Goal: Transaction & Acquisition: Purchase product/service

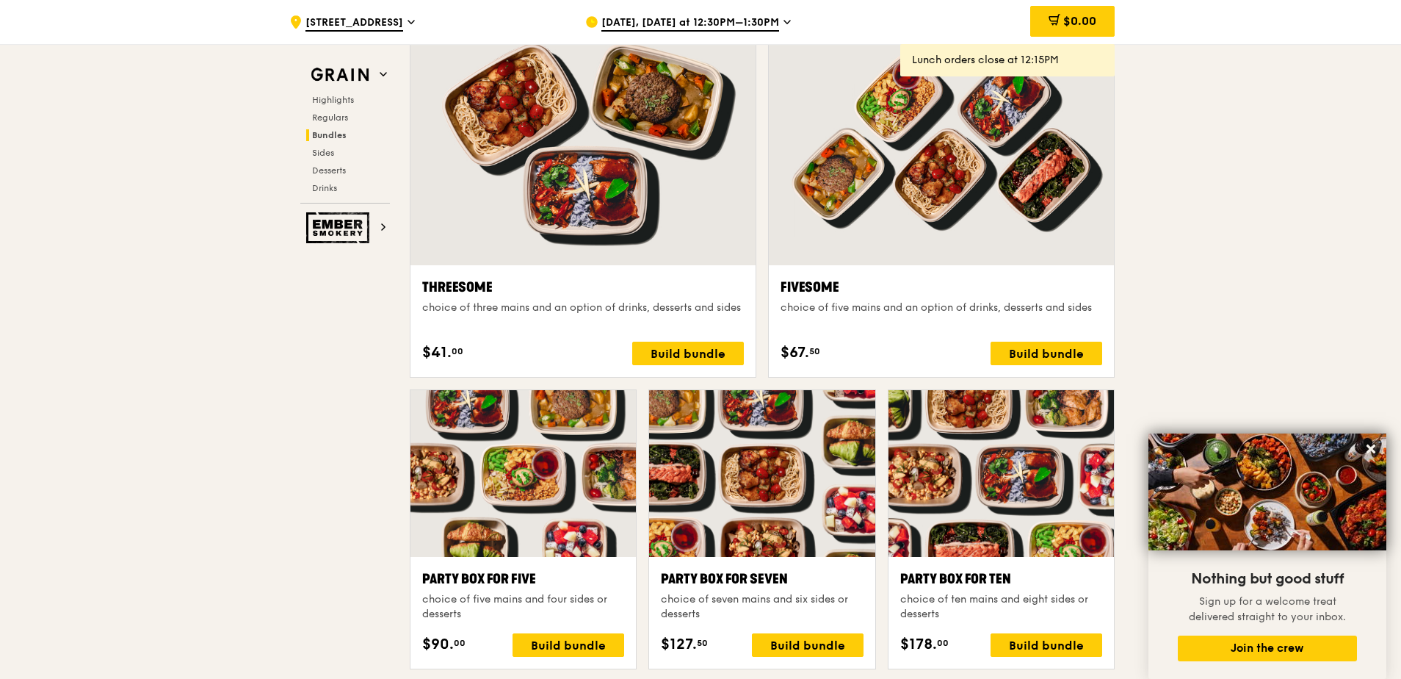
scroll to position [2864, 0]
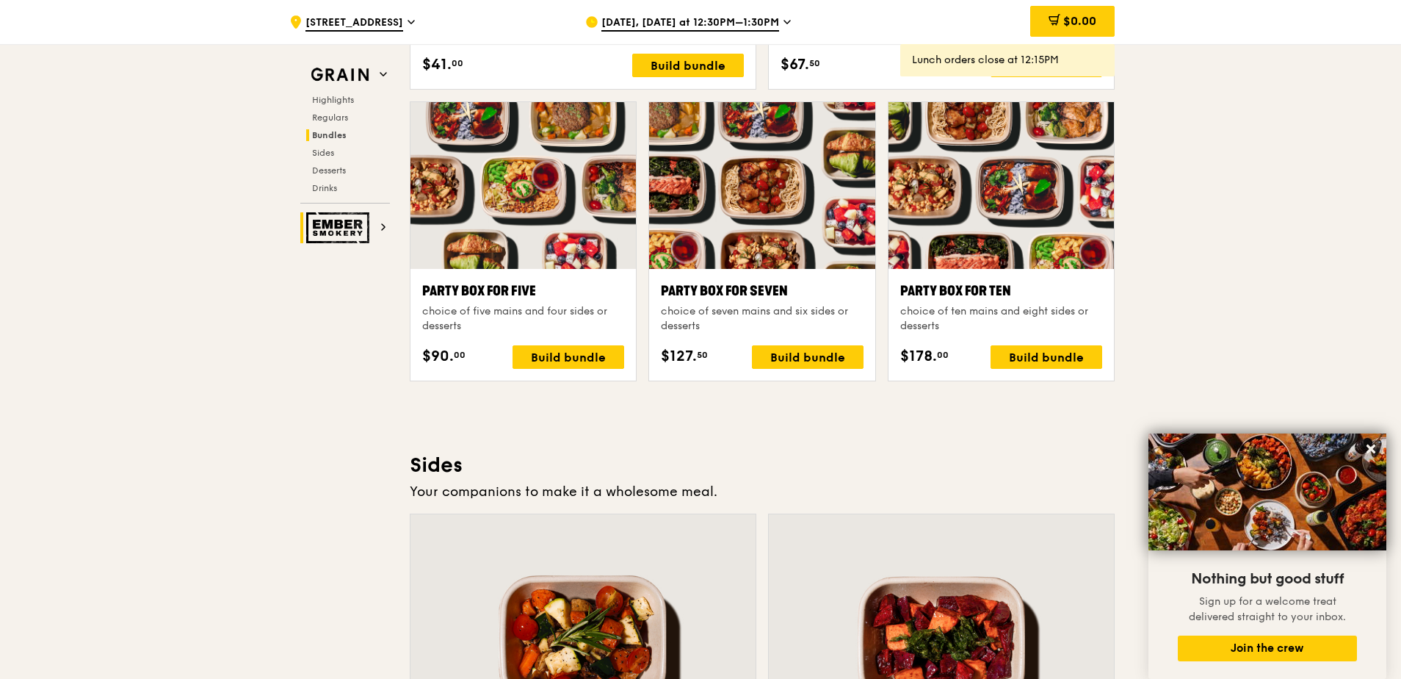
click at [383, 225] on icon at bounding box center [383, 227] width 3 height 6
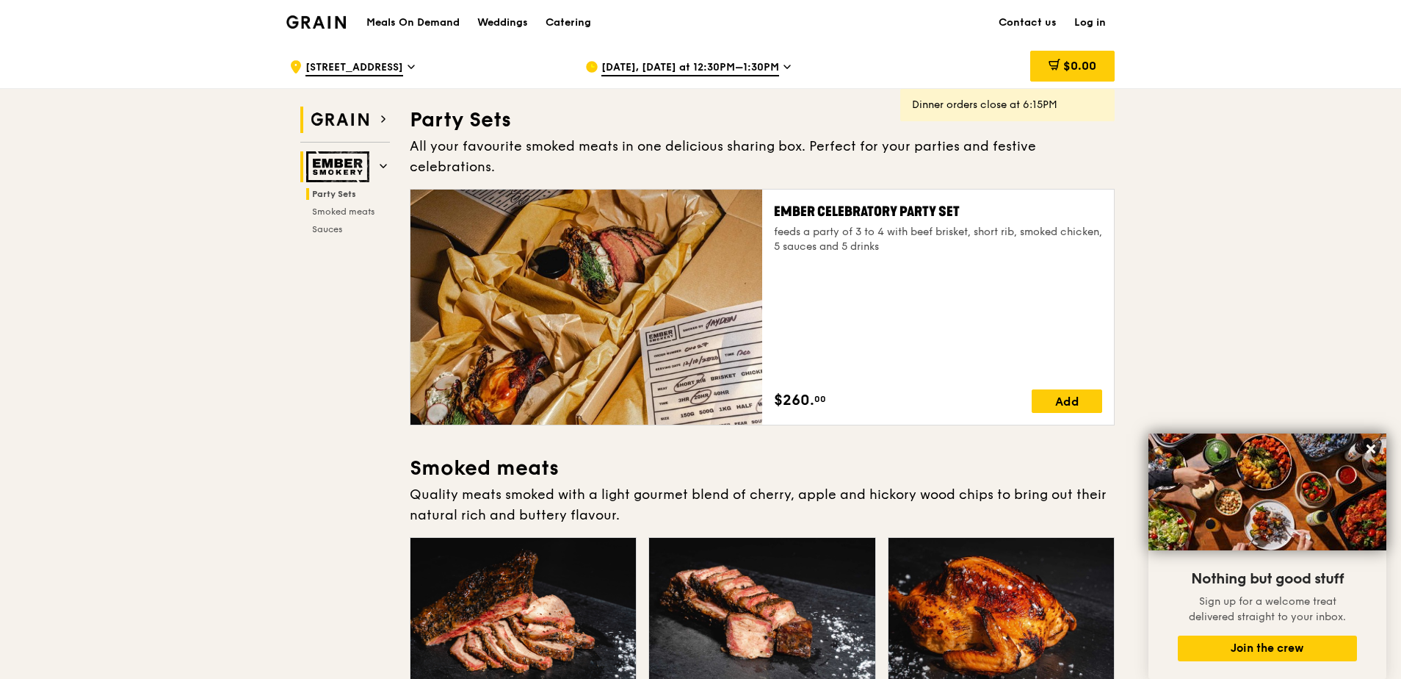
click at [348, 130] on img at bounding box center [340, 119] width 68 height 26
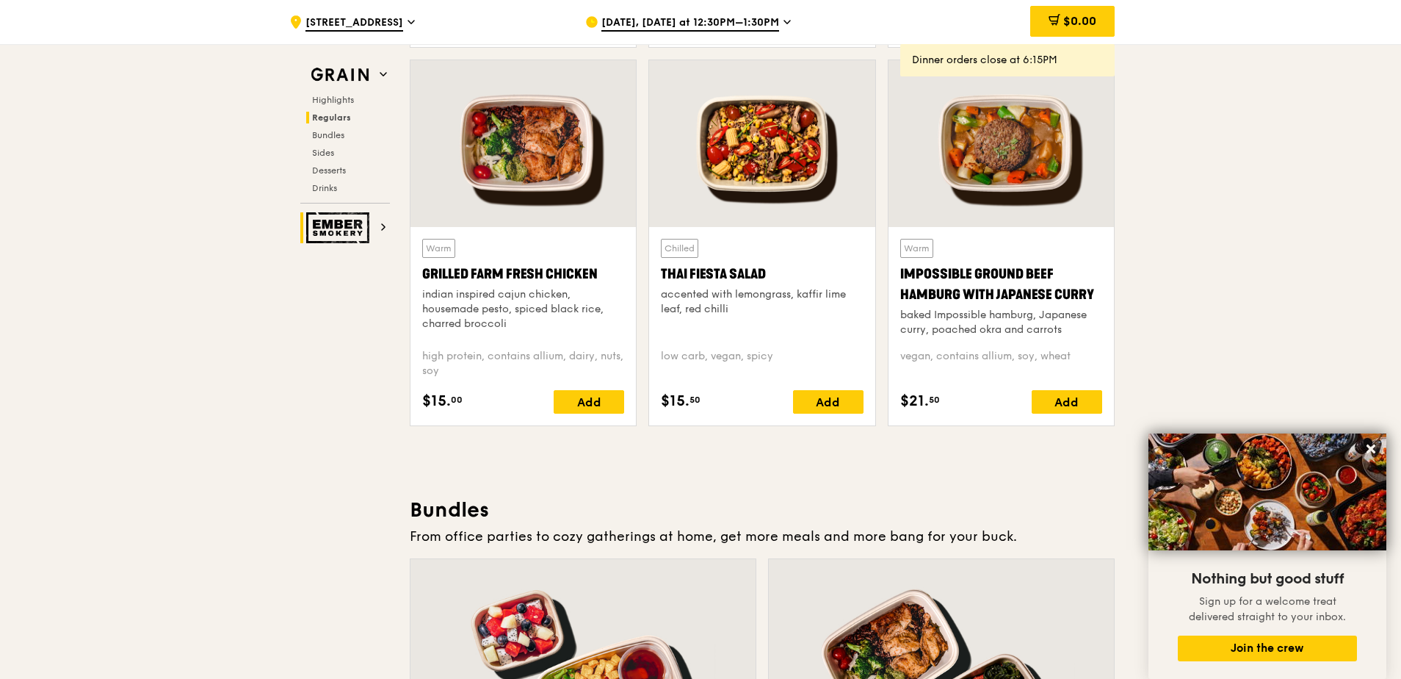
scroll to position [1590, 0]
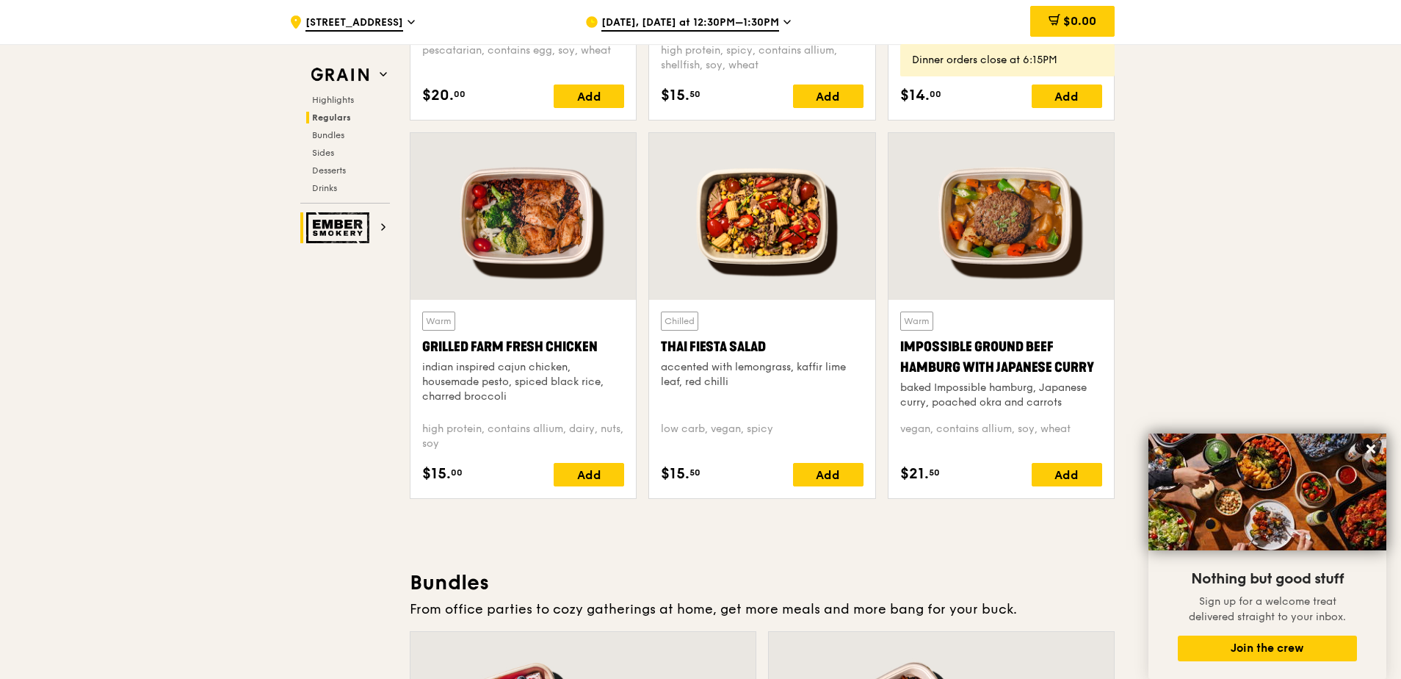
click at [530, 295] on div at bounding box center [523, 216] width 225 height 167
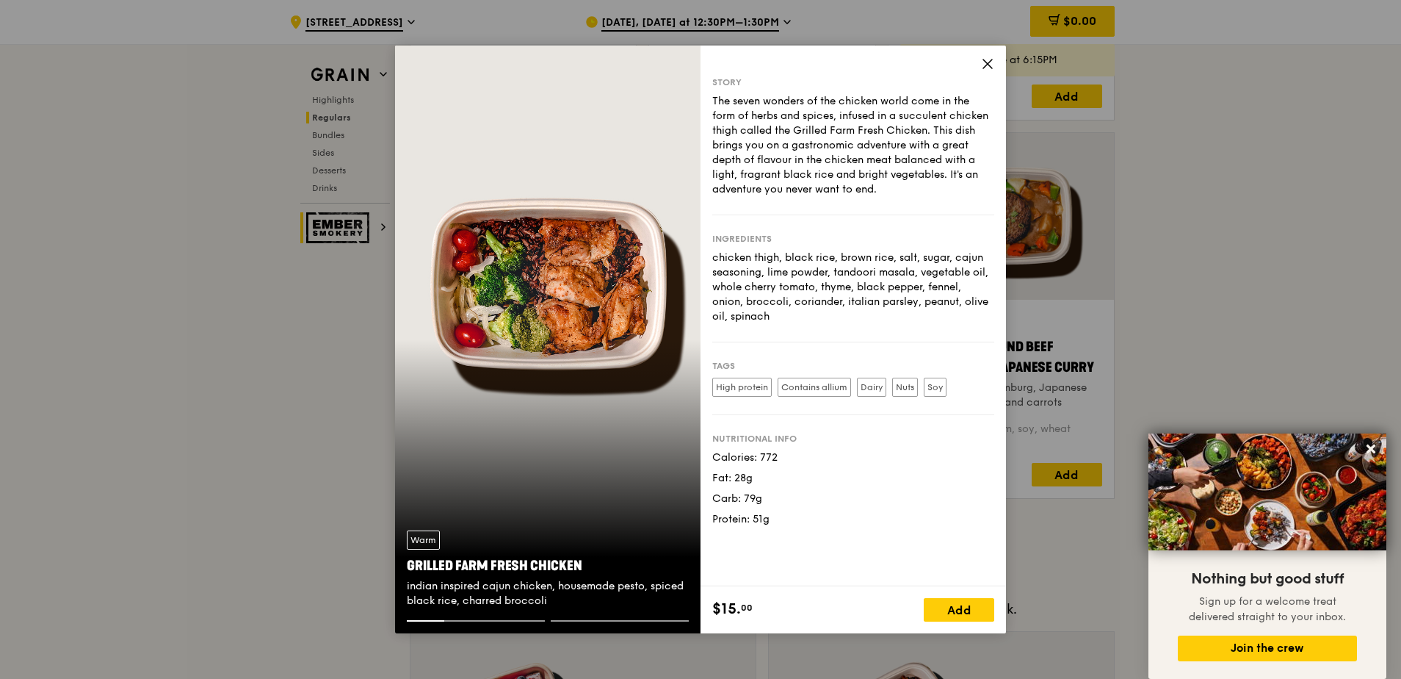
click at [993, 64] on icon at bounding box center [987, 63] width 13 height 13
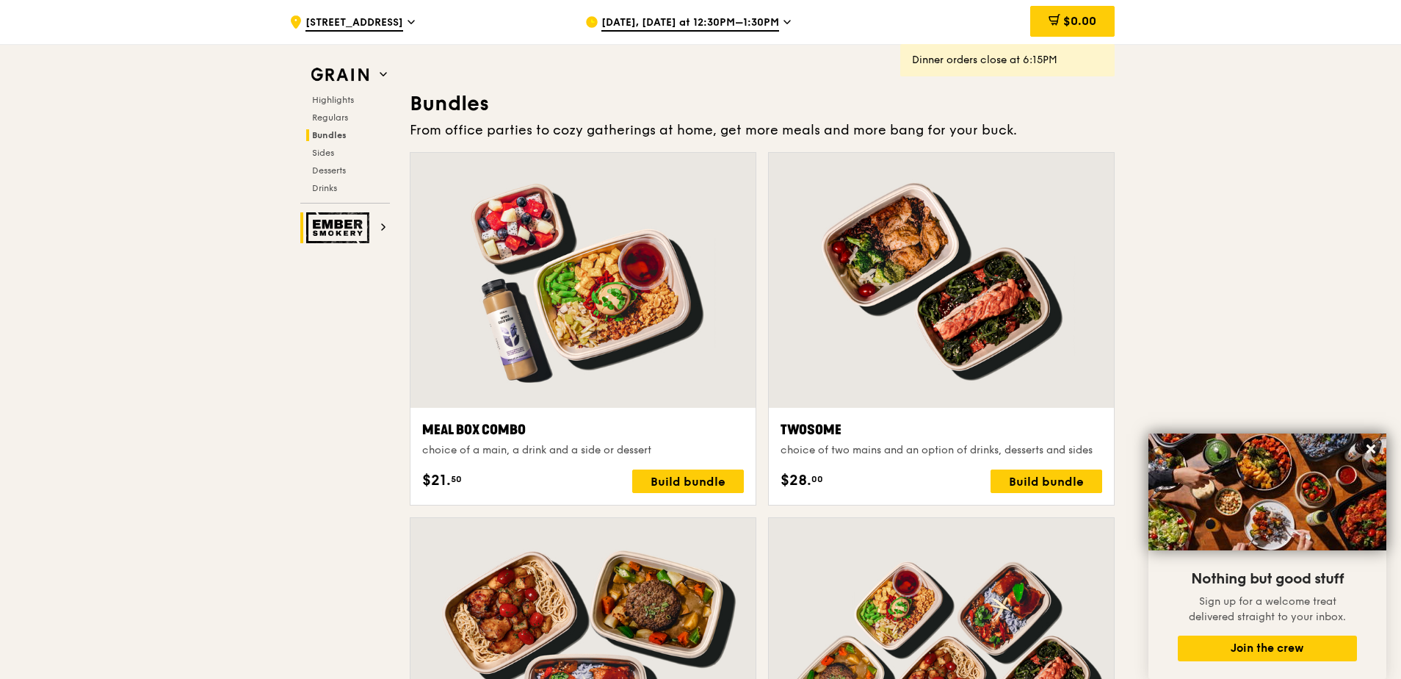
scroll to position [2031, 0]
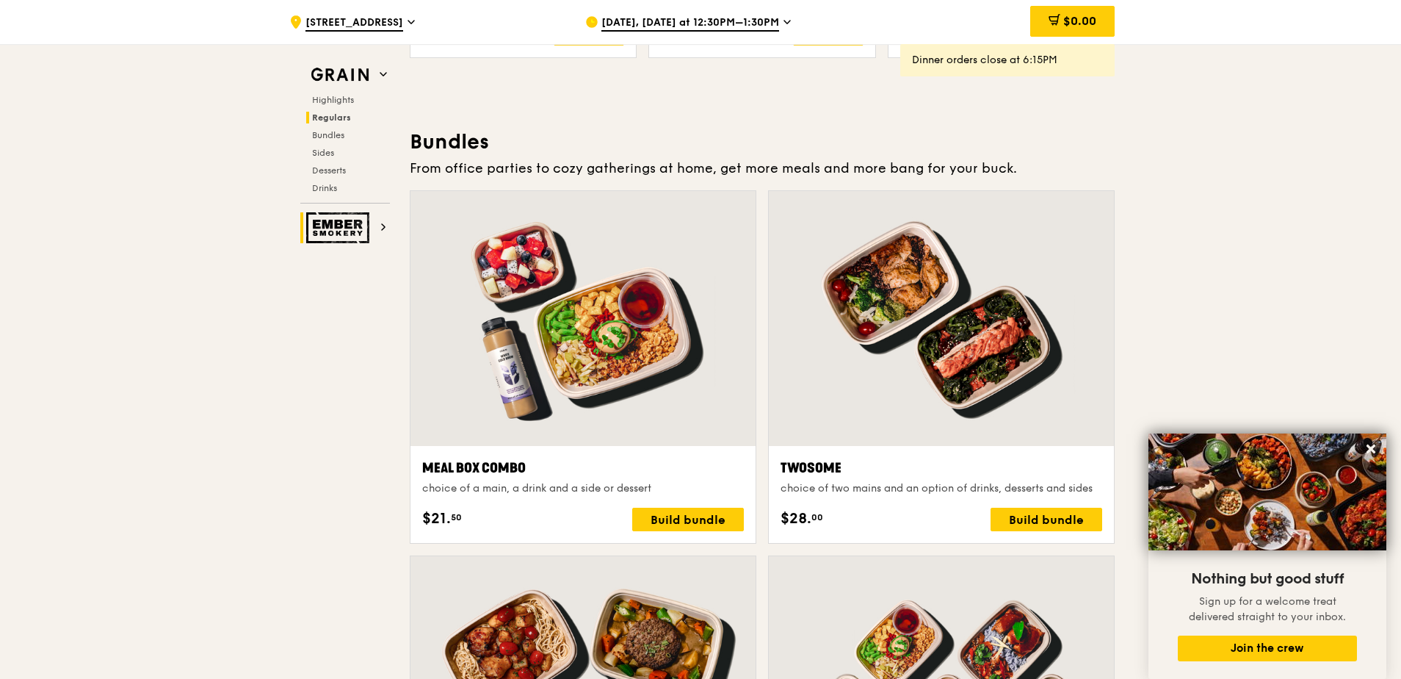
click at [851, 323] on div at bounding box center [941, 318] width 345 height 255
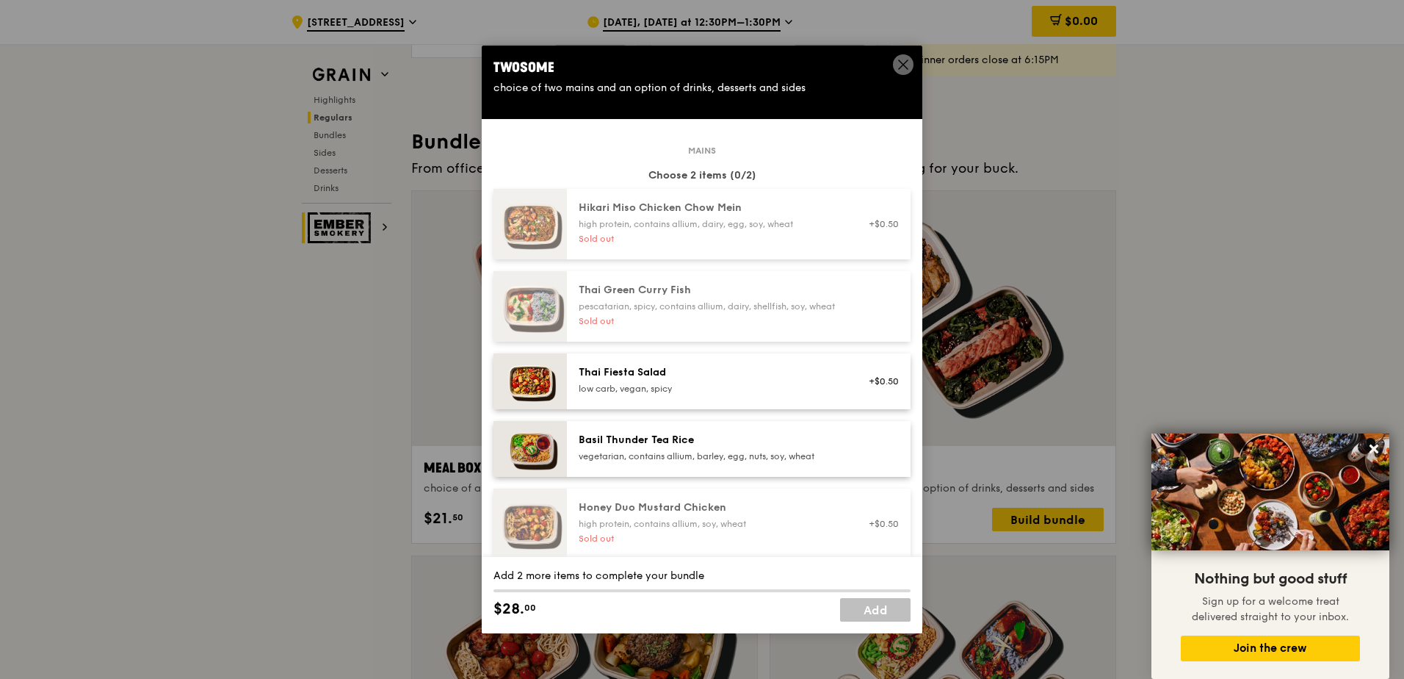
click at [899, 60] on icon at bounding box center [903, 64] width 9 height 9
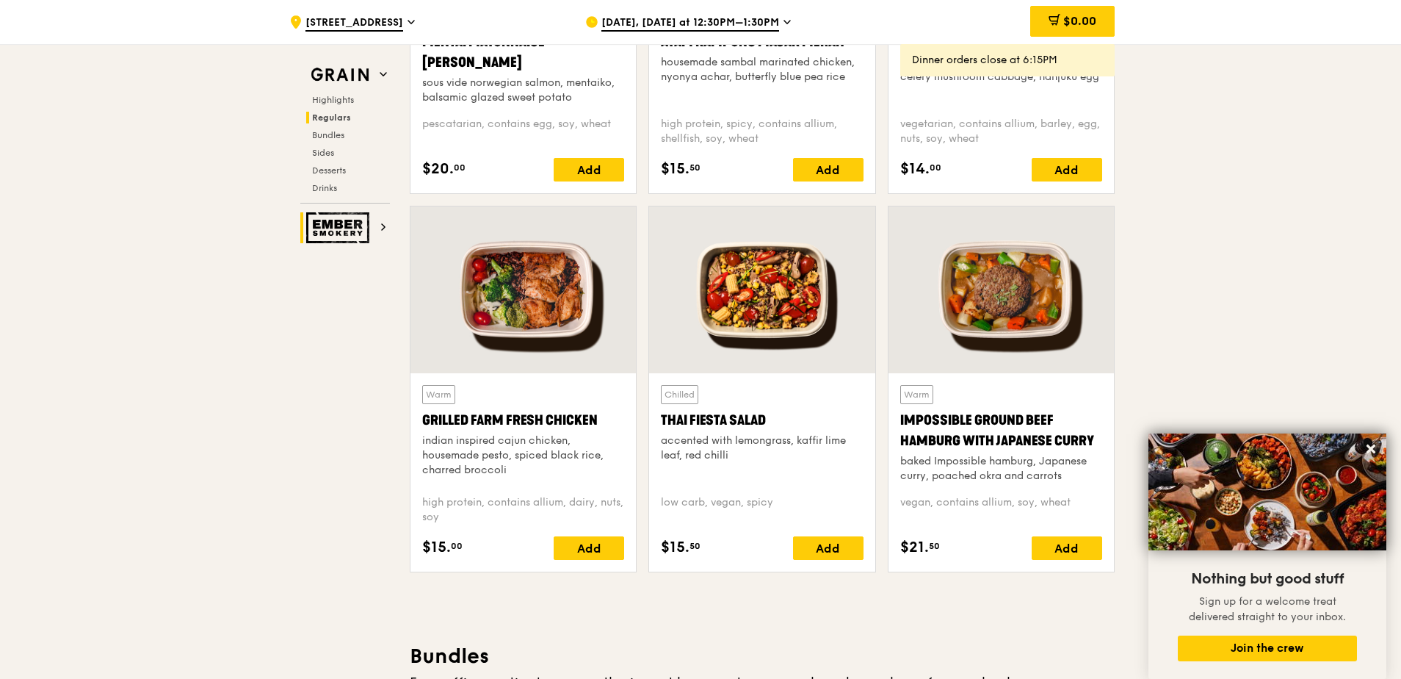
scroll to position [1149, 0]
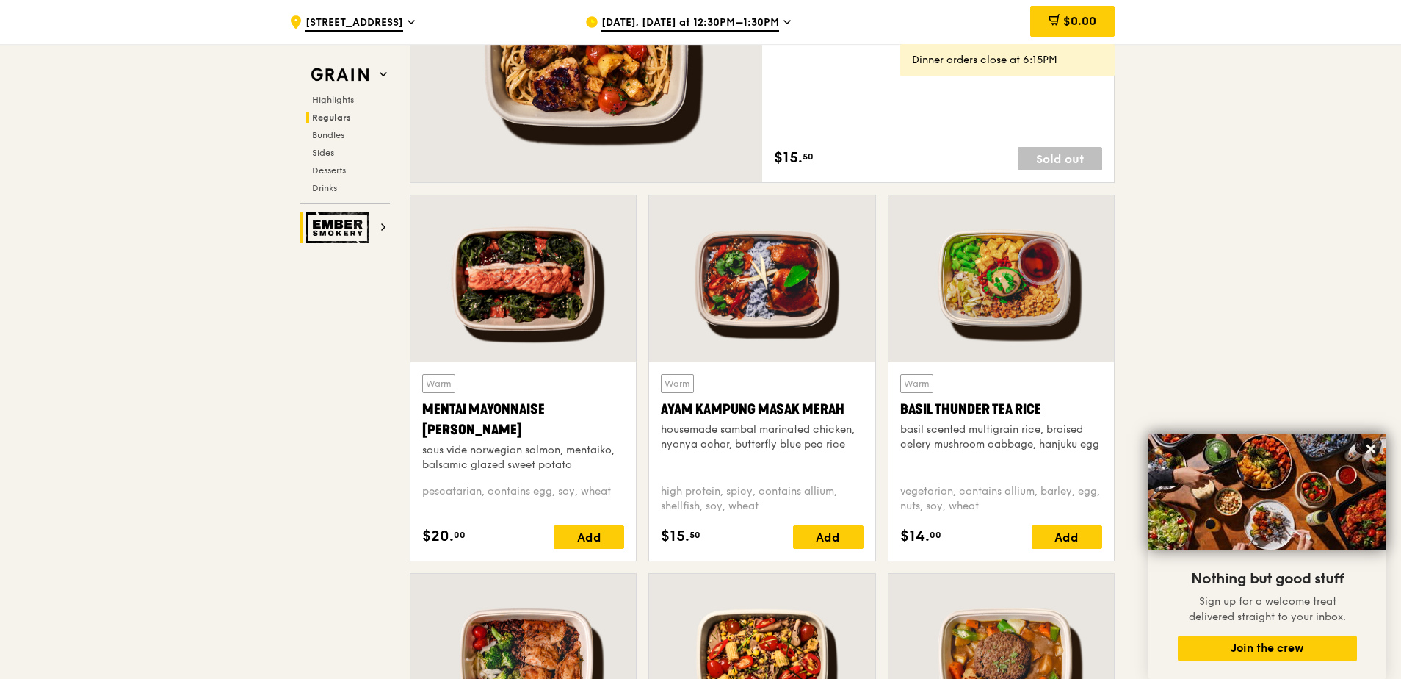
click at [515, 295] on div at bounding box center [523, 278] width 225 height 167
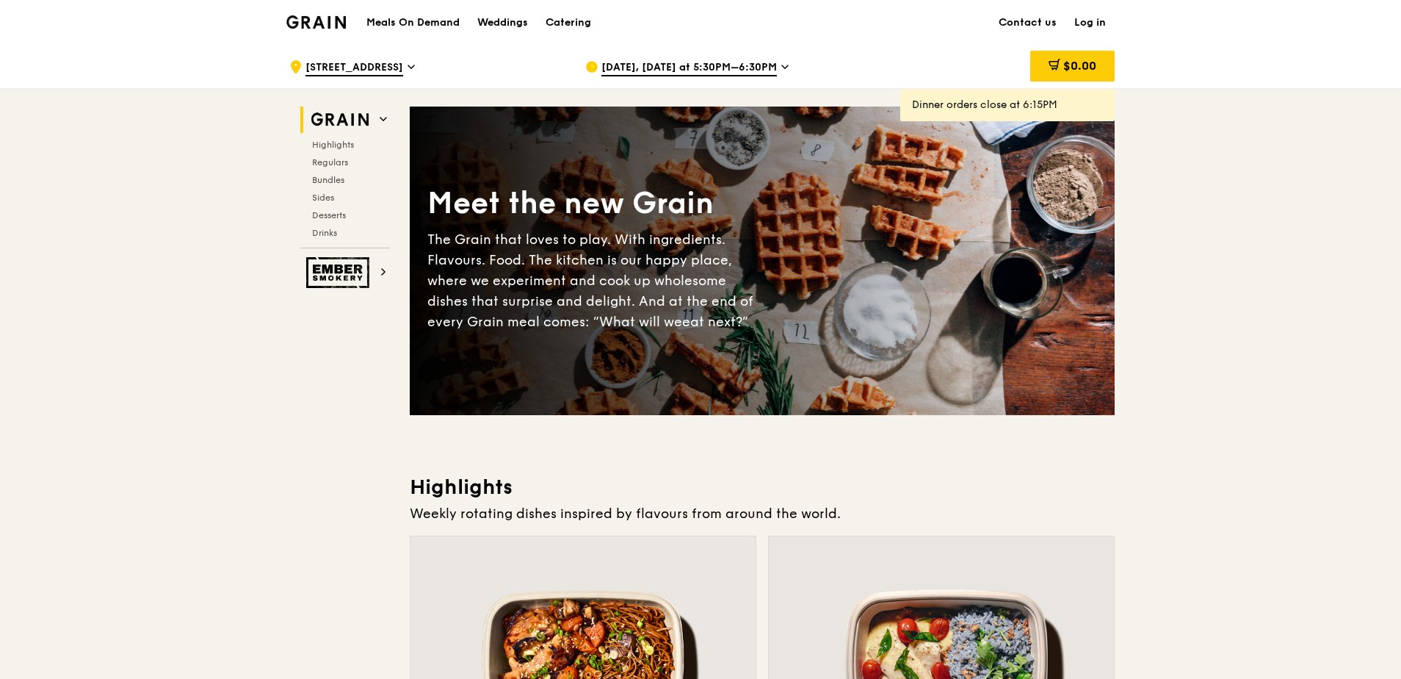
click at [694, 71] on span "Aug 15, Today at 5:30PM–6:30PM" at bounding box center [690, 68] width 176 height 16
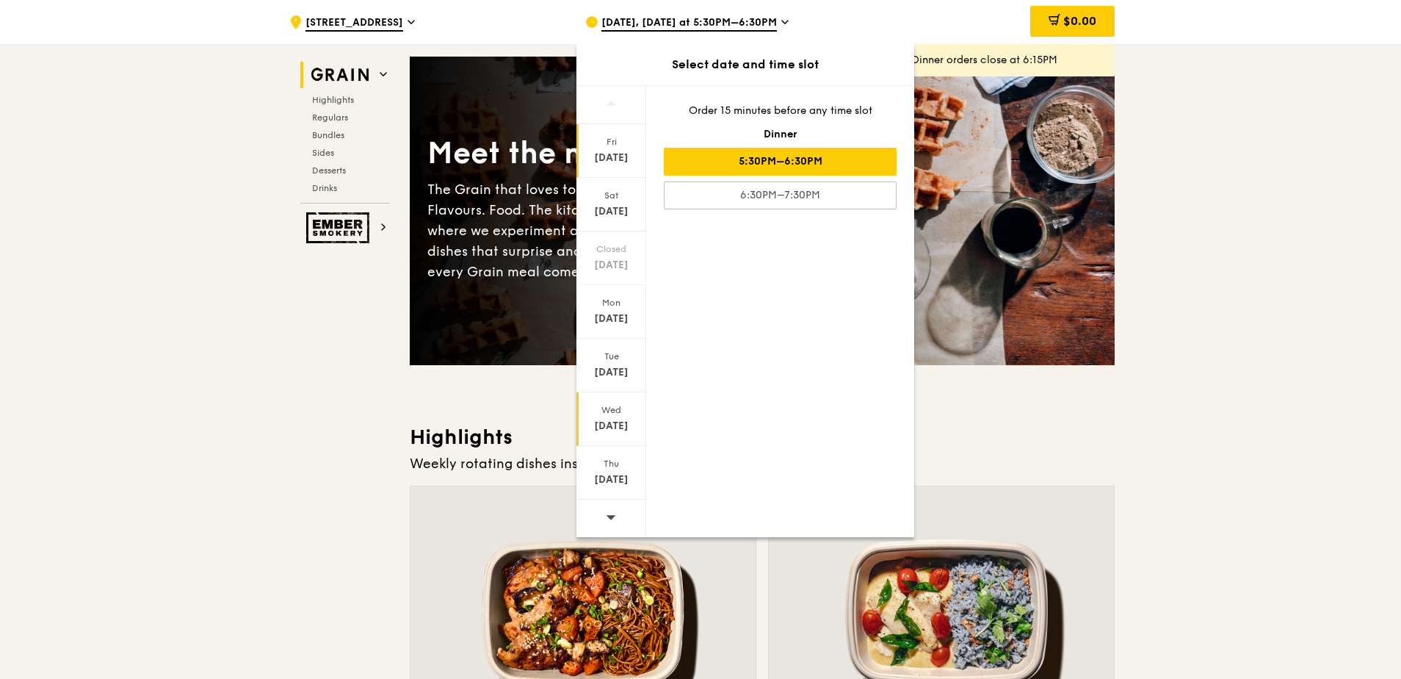
scroll to position [73, 0]
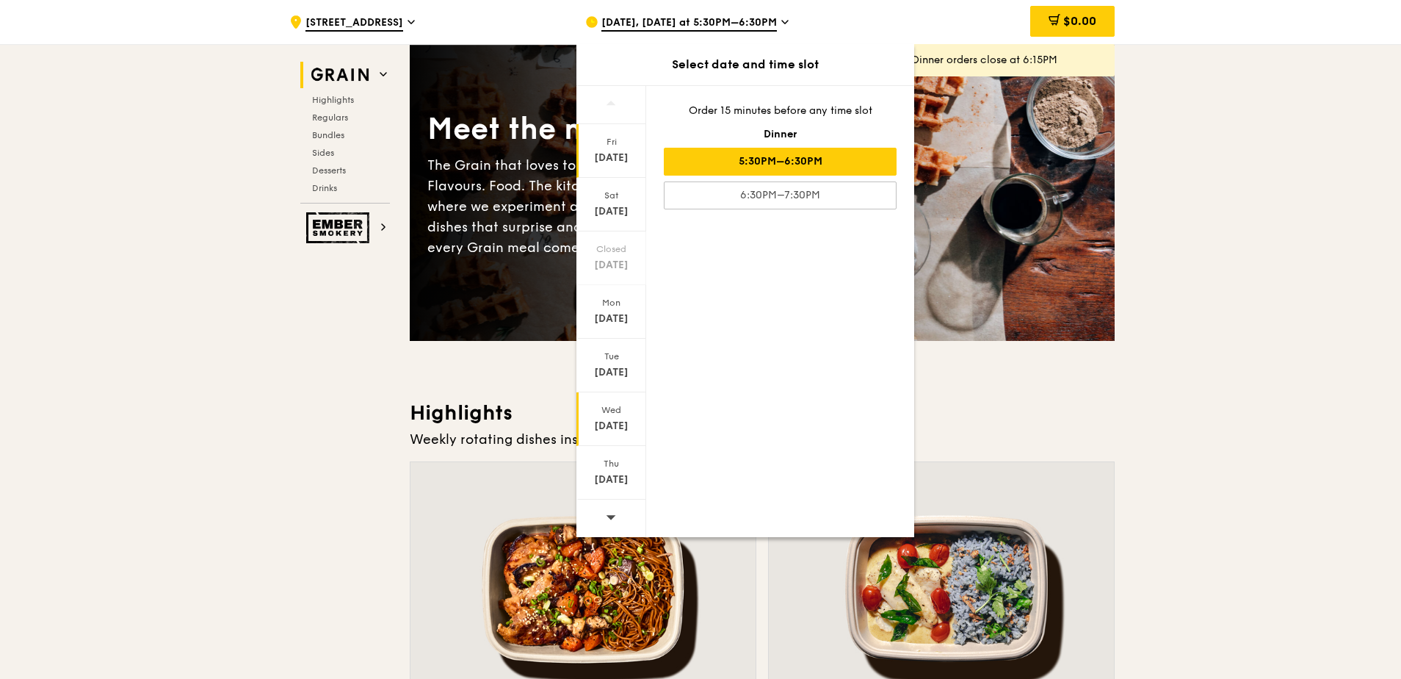
click at [624, 414] on div "Wed" at bounding box center [611, 410] width 65 height 12
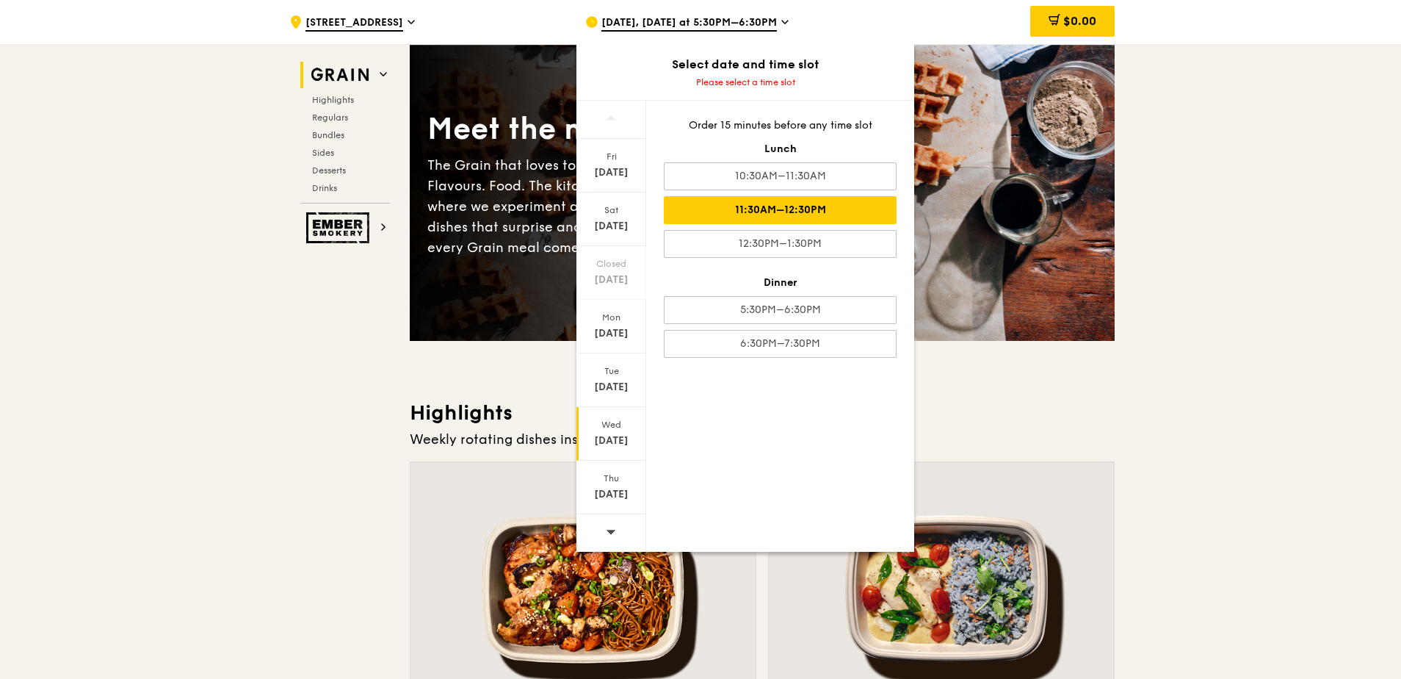
click at [815, 212] on div "11:30AM–12:30PM" at bounding box center [780, 210] width 233 height 28
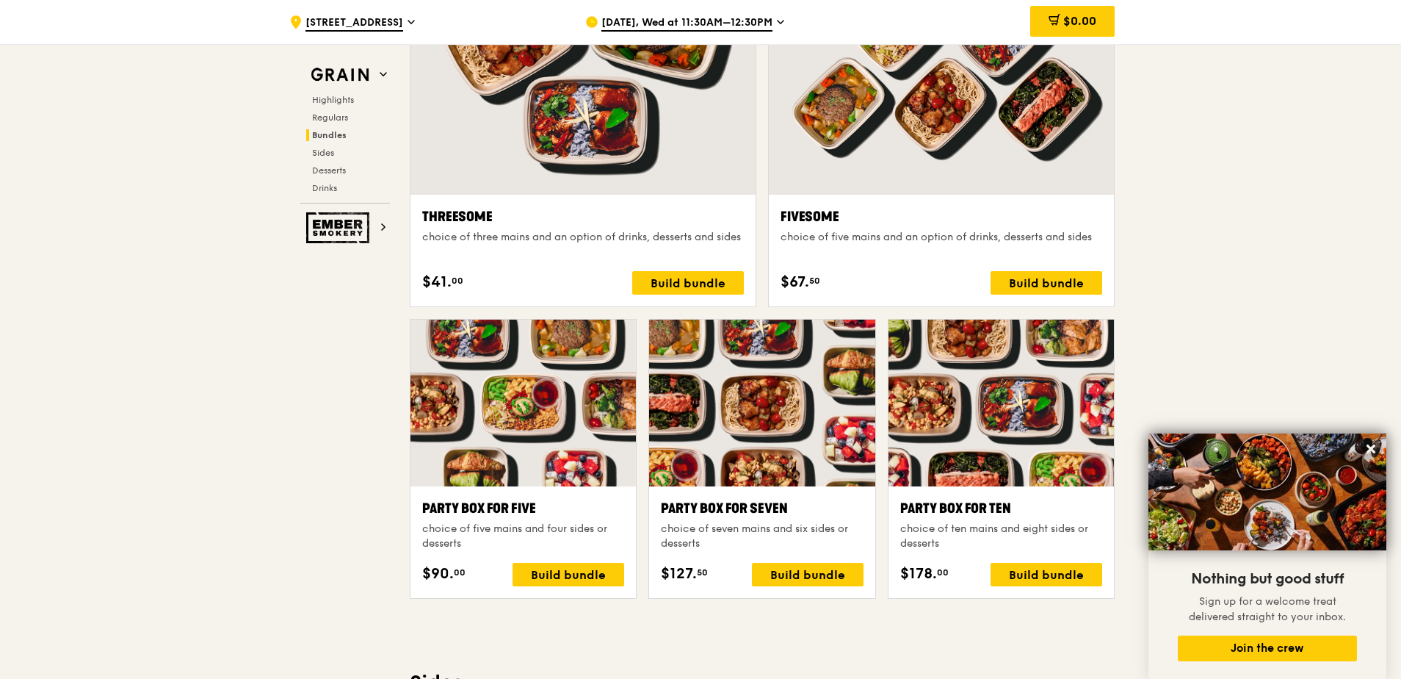
scroll to position [2791, 0]
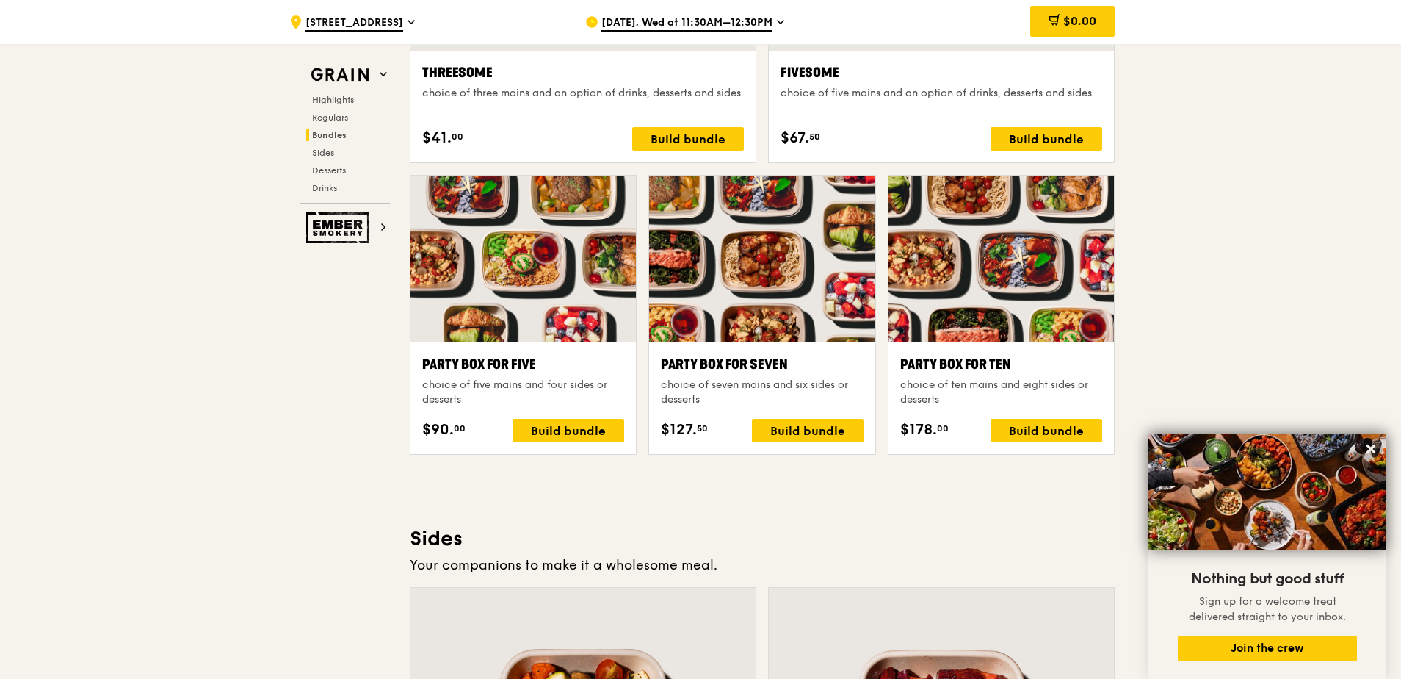
click at [333, 360] on div "Grain Highlights Regulars Bundles Sides Desserts Drinks Ember Smokery Meet the …" at bounding box center [700, 368] width 828 height 6143
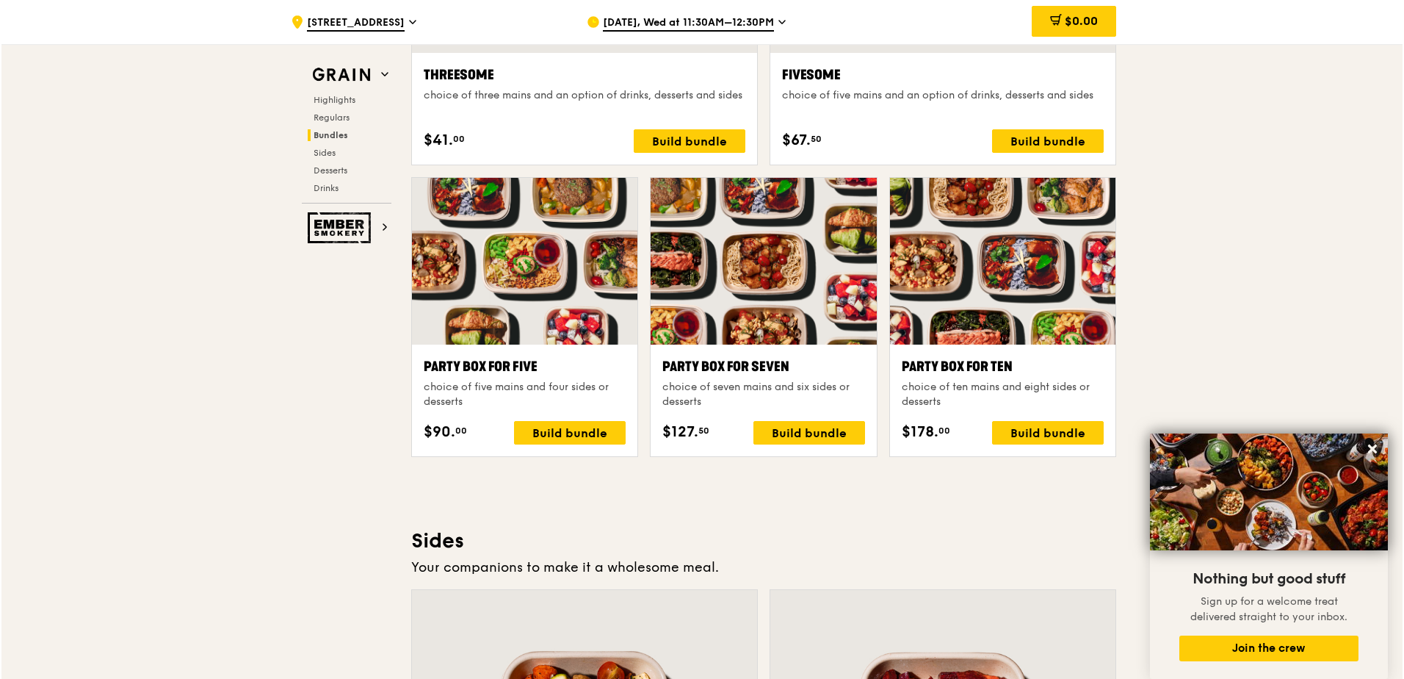
scroll to position [2788, 0]
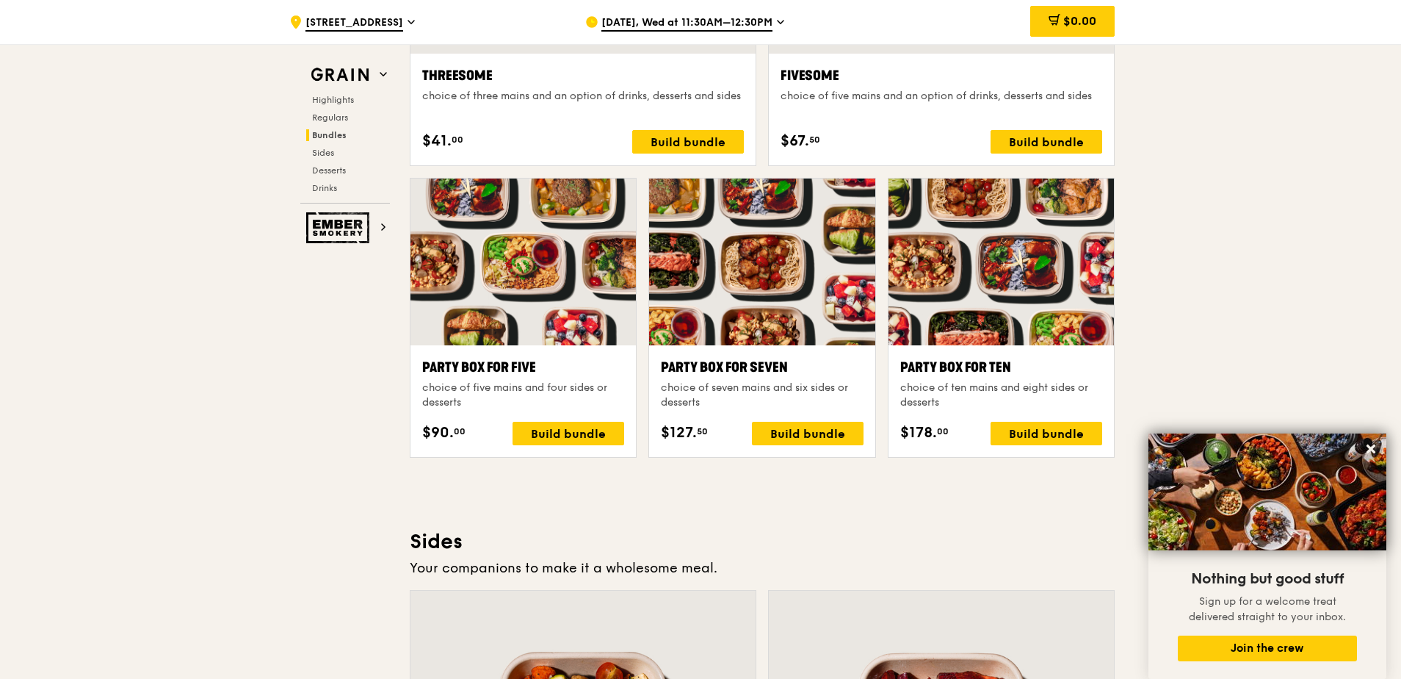
click at [1021, 296] on div at bounding box center [1001, 261] width 225 height 167
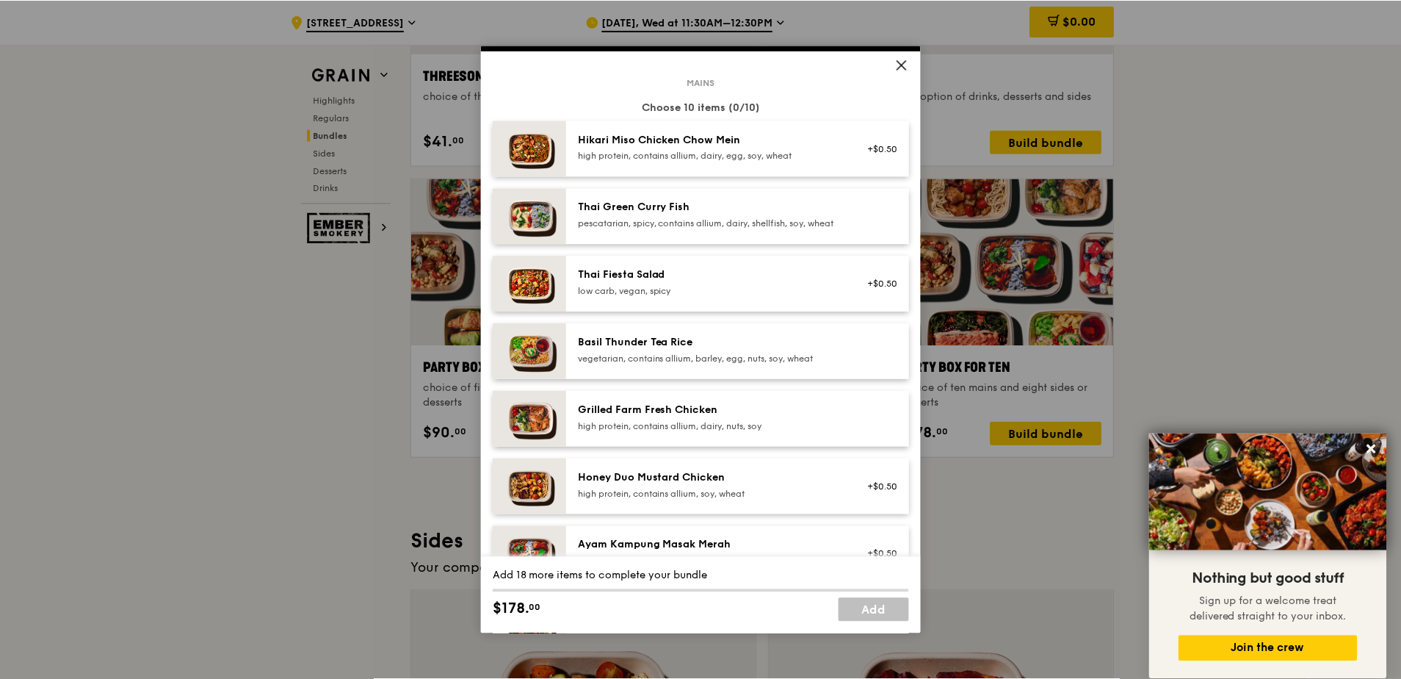
scroll to position [0, 0]
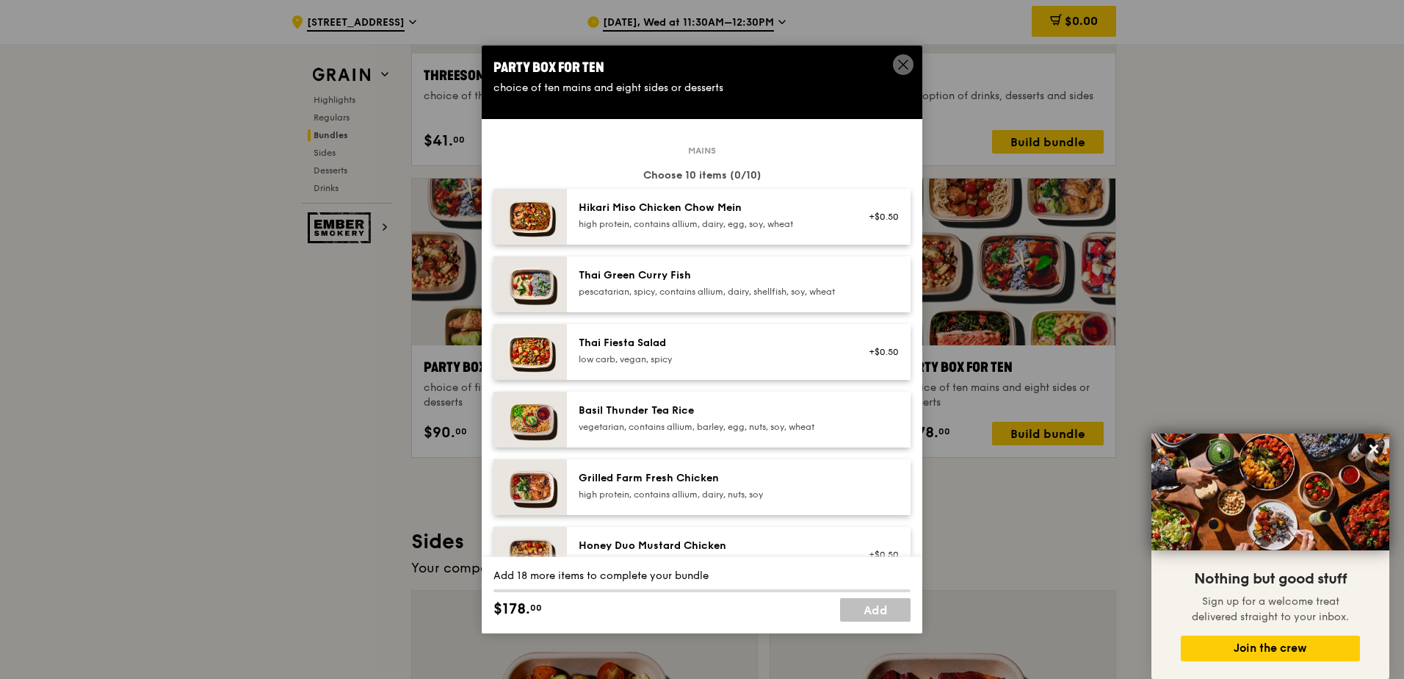
click at [890, 62] on div "Party Box for Ten" at bounding box center [702, 67] width 417 height 21
click at [906, 55] on span at bounding box center [903, 64] width 21 height 21
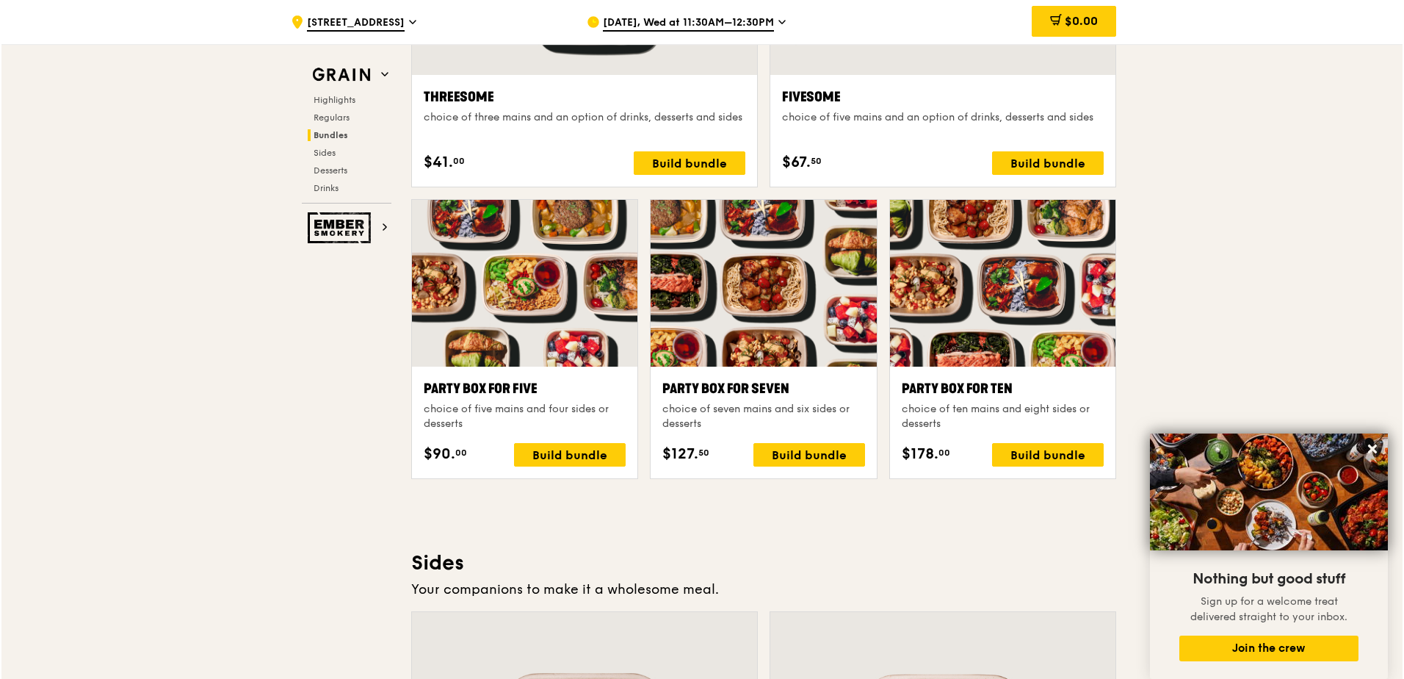
scroll to position [2568, 0]
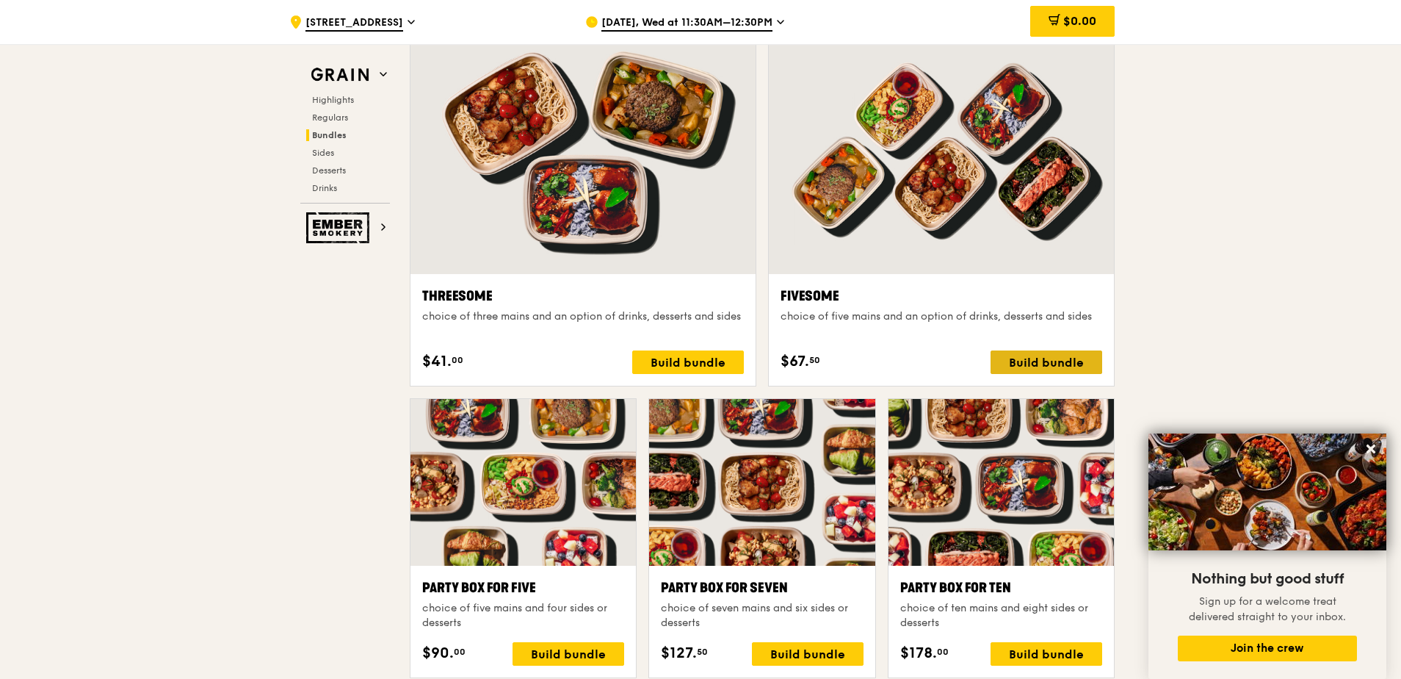
click at [1022, 367] on div "Build bundle" at bounding box center [1047, 362] width 112 height 24
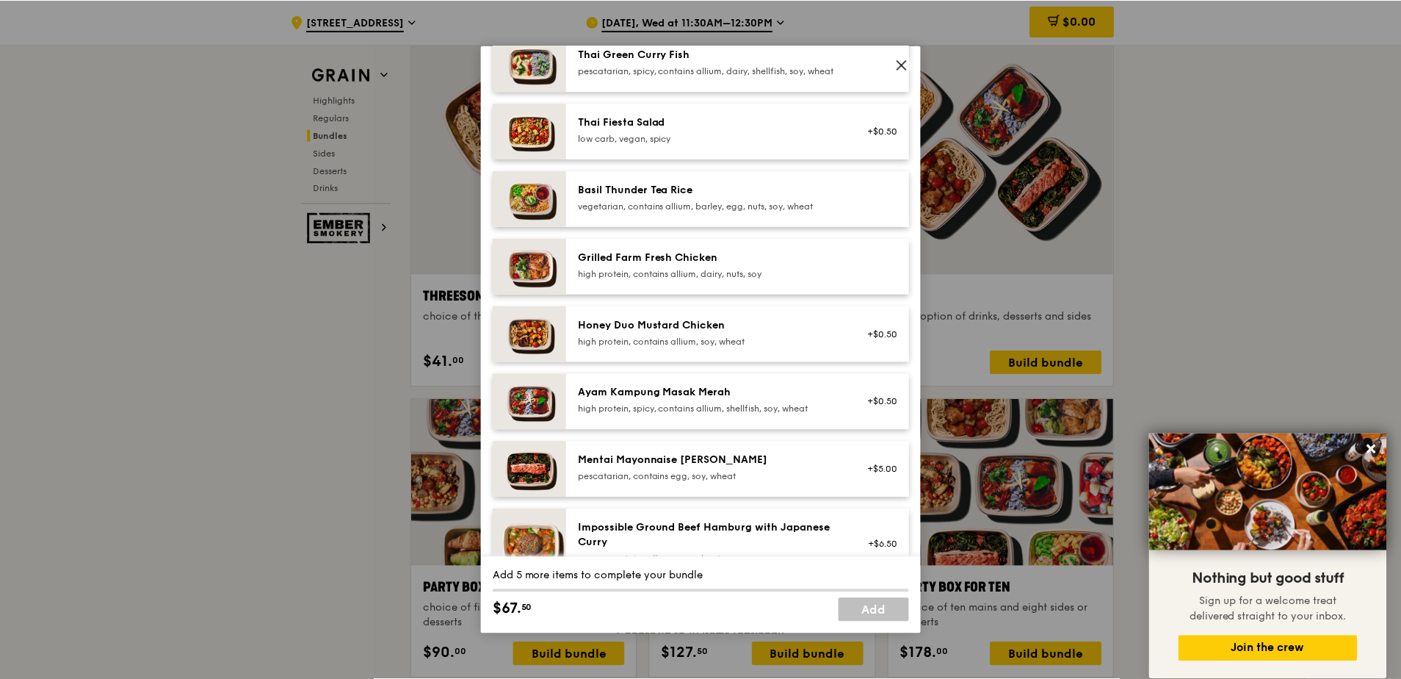
scroll to position [294, 0]
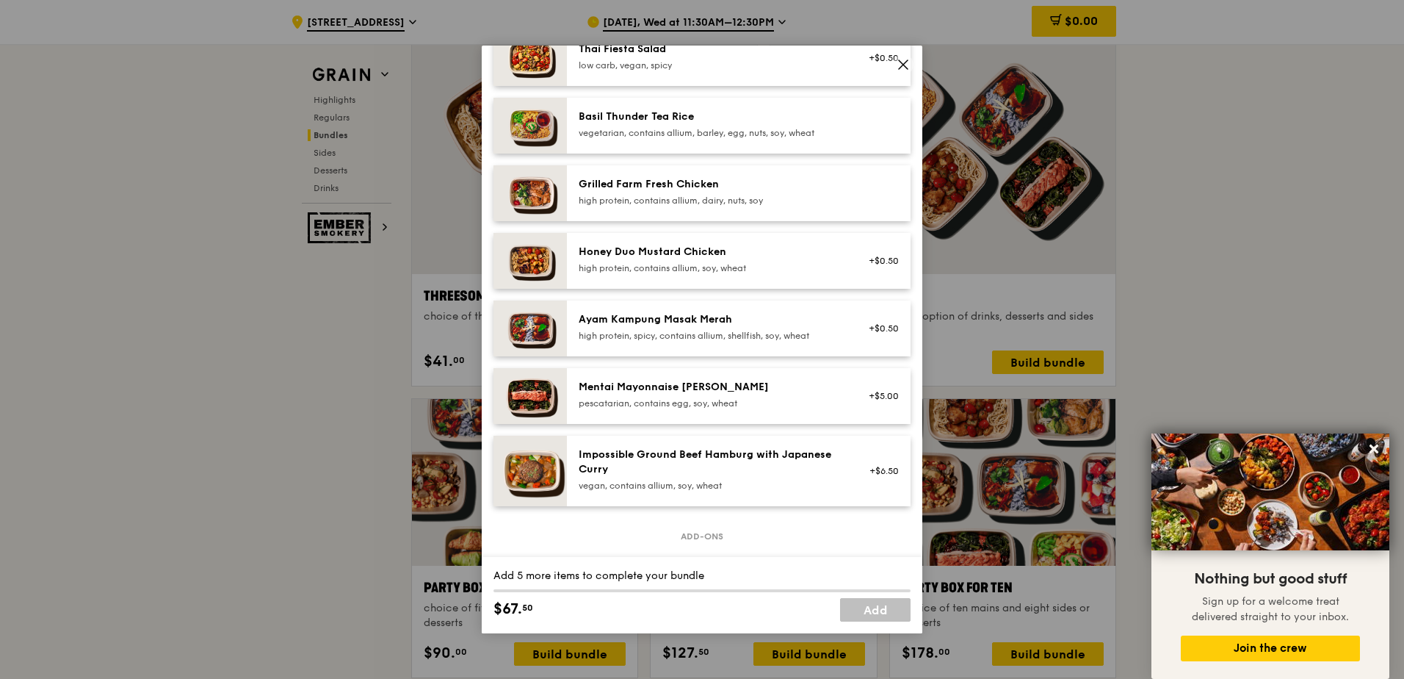
click at [903, 69] on icon at bounding box center [903, 64] width 13 height 13
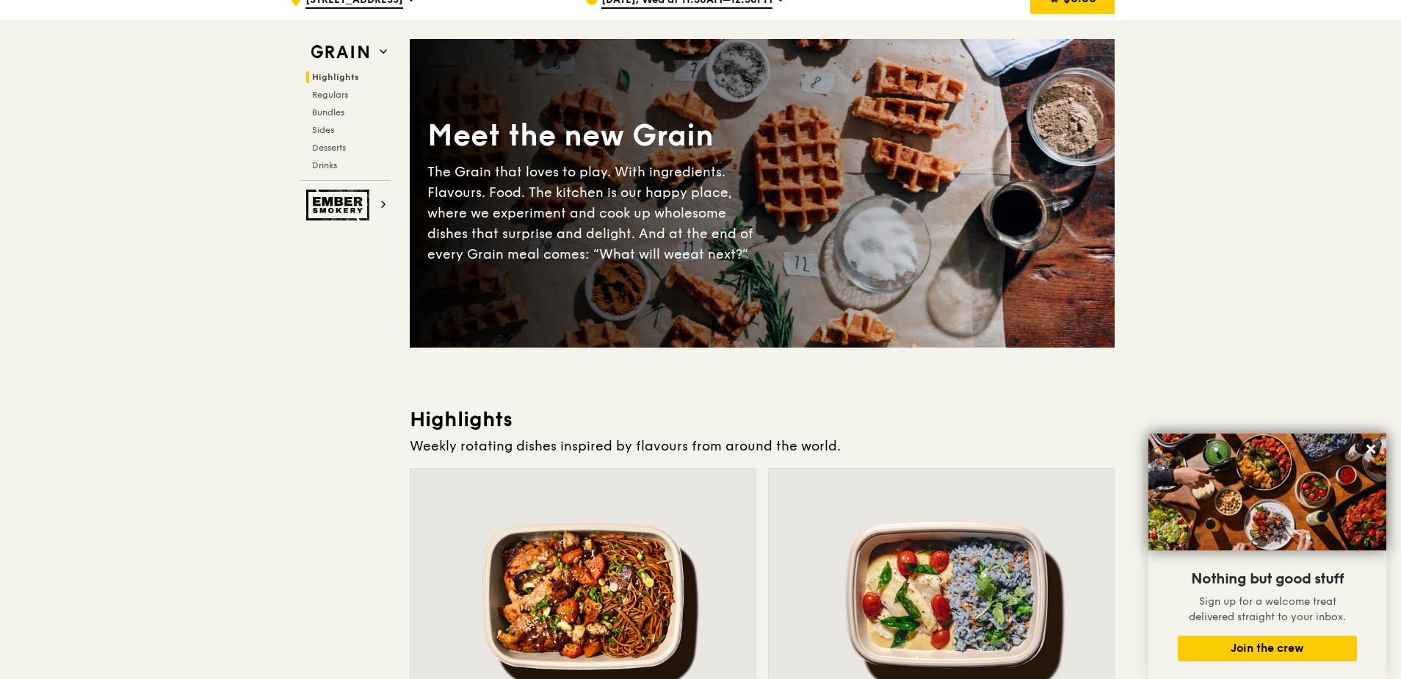
scroll to position [0, 0]
